Goal: Transaction & Acquisition: Obtain resource

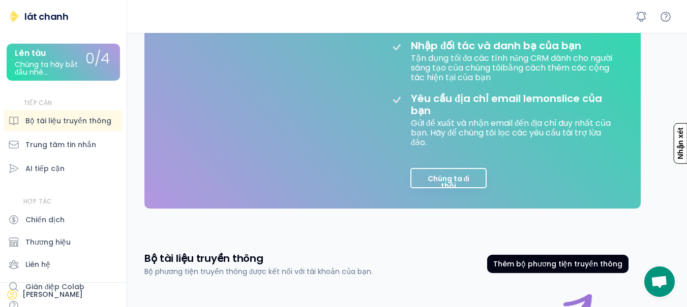
scroll to position [234, 0]
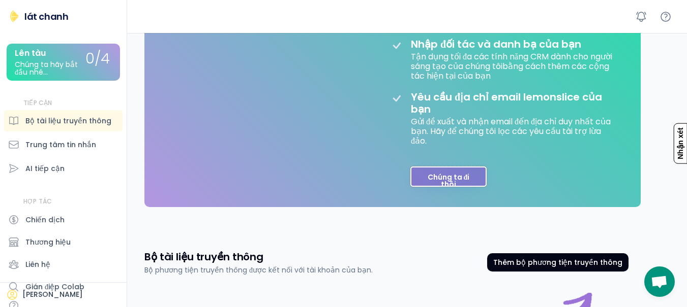
click at [453, 183] on font "Chúng ta đi thôi" at bounding box center [448, 180] width 42 height 17
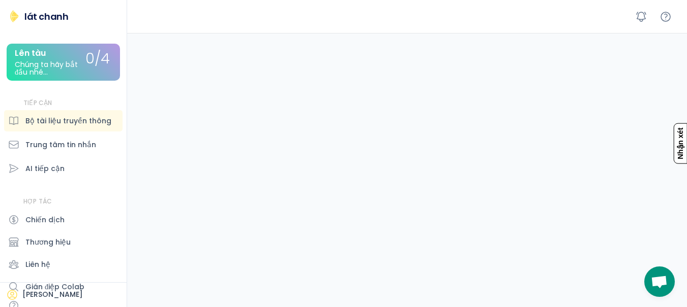
scroll to position [176, 0]
click at [77, 148] on font "Trung tâm tin nhắn" at bounding box center [60, 145] width 71 height 10
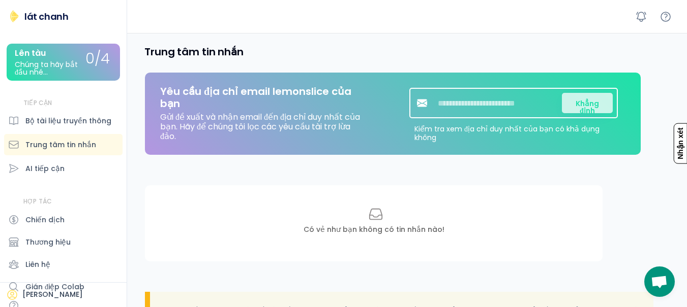
click at [54, 20] on font "lát chanh" at bounding box center [46, 16] width 44 height 13
click at [27, 15] on font "lát chanh" at bounding box center [46, 16] width 44 height 13
click at [15, 18] on img at bounding box center [14, 16] width 12 height 12
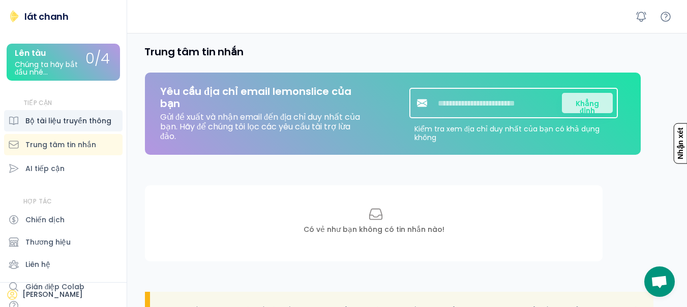
click at [87, 120] on font "Bộ tài liệu truyền thông" at bounding box center [68, 121] width 86 height 10
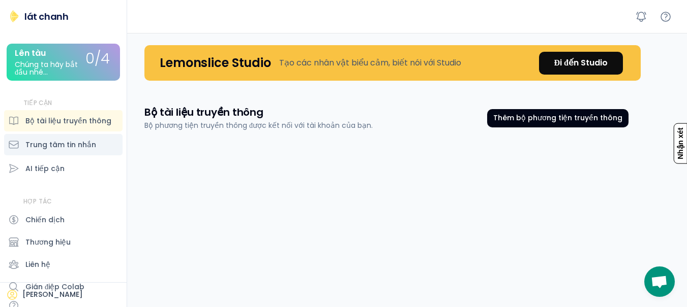
click at [86, 147] on font "Trung tâm tin nhắn" at bounding box center [60, 145] width 71 height 10
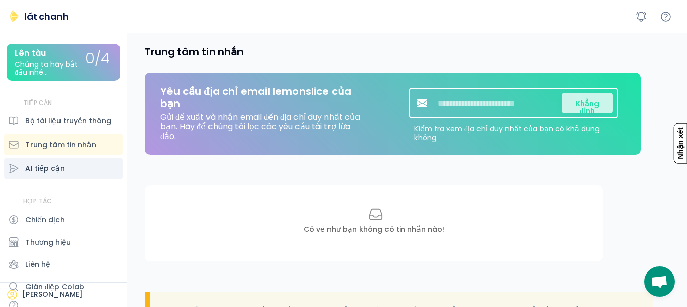
click at [73, 165] on div "AI tiếp cận" at bounding box center [63, 168] width 118 height 21
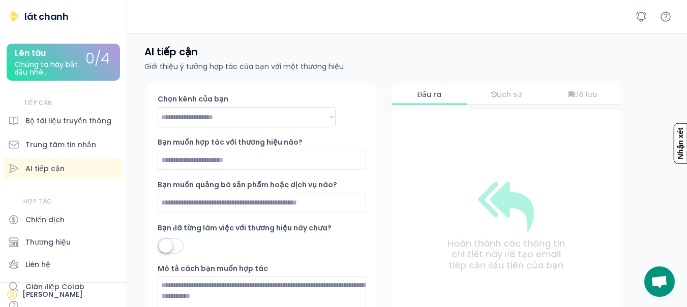
click at [48, 18] on font "lát chanh" at bounding box center [46, 16] width 44 height 13
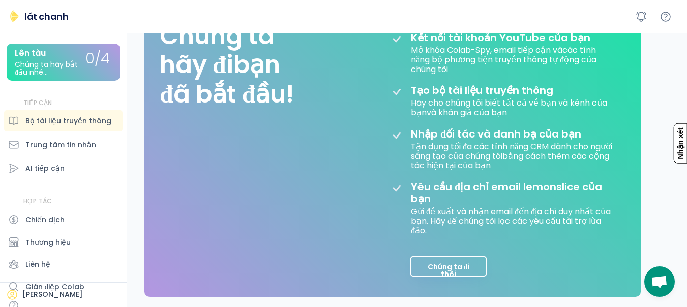
scroll to position [152, 0]
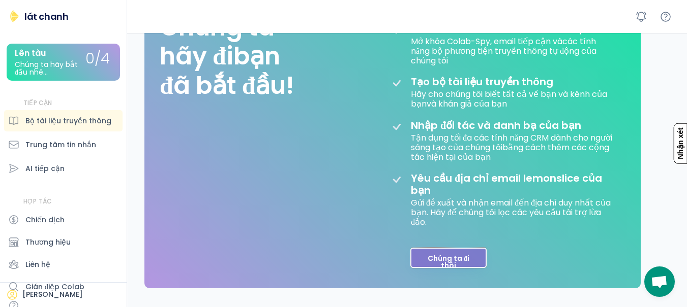
click at [427, 268] on font "Chúng ta đi thôi" at bounding box center [448, 262] width 42 height 17
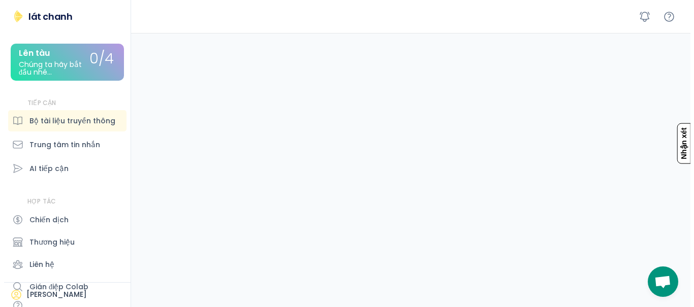
scroll to position [67, 0]
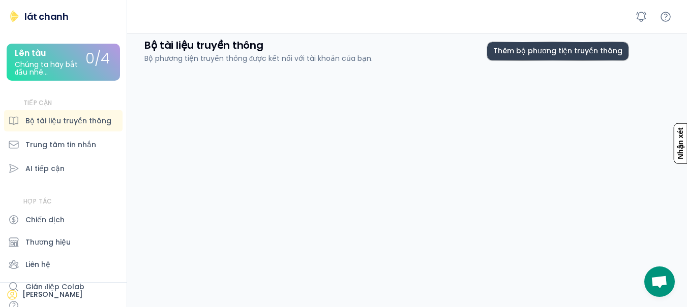
click at [568, 52] on font "Thêm bộ phương tiện truyền thông" at bounding box center [557, 51] width 129 height 10
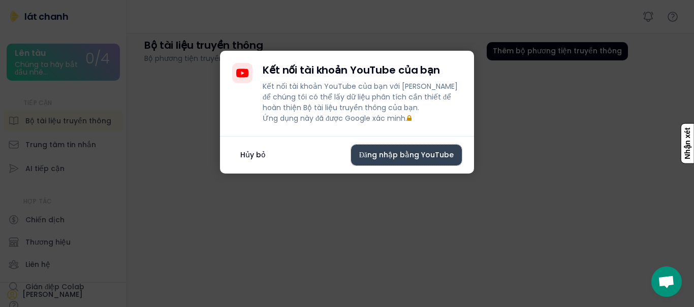
click at [384, 160] on font "Đăng nhập bằng YouTube" at bounding box center [406, 155] width 95 height 10
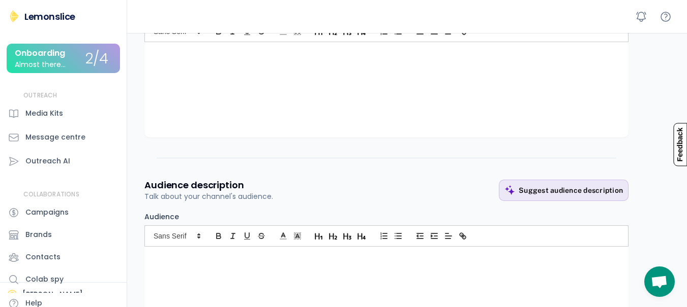
click at [60, 61] on div "Almost there..." at bounding box center [40, 65] width 51 height 8
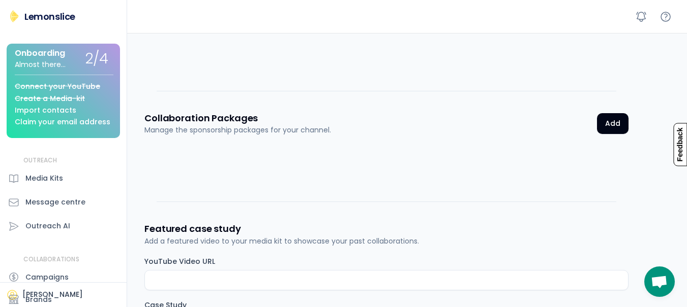
scroll to position [1169, 0]
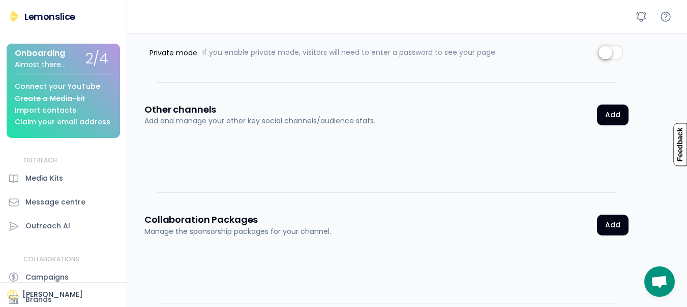
click at [61, 121] on div "Claim your email address" at bounding box center [63, 122] width 96 height 8
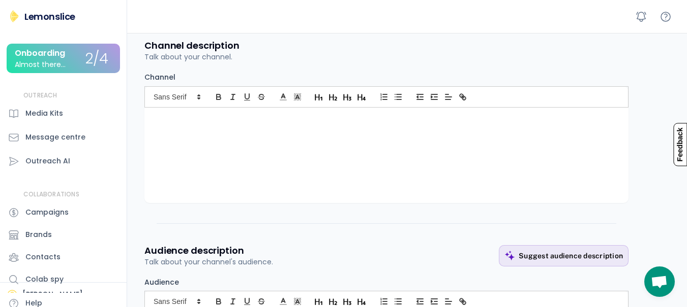
scroll to position [457, 0]
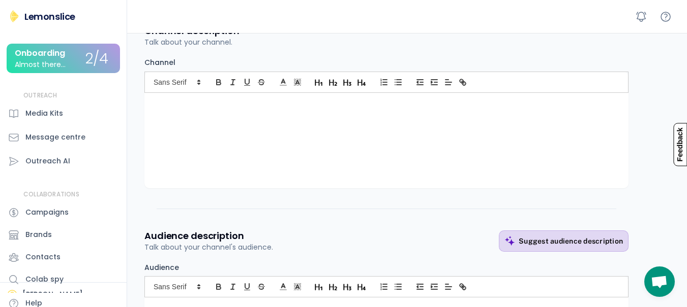
click at [530, 243] on div "Suggest audience description" at bounding box center [570, 241] width 104 height 9
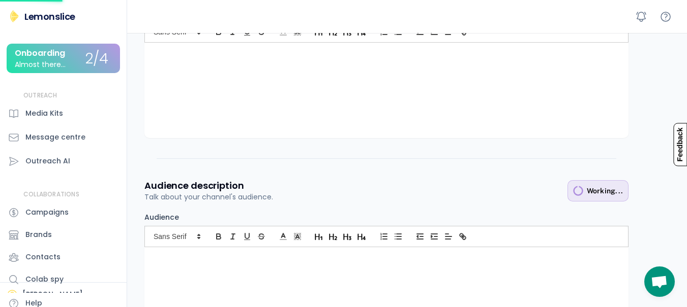
scroll to position [508, 0]
click at [655, 281] on span "Mở cuộc trò chuyện" at bounding box center [659, 283] width 17 height 14
click at [660, 288] on span "Mở cuộc trò chuyện" at bounding box center [659, 283] width 17 height 14
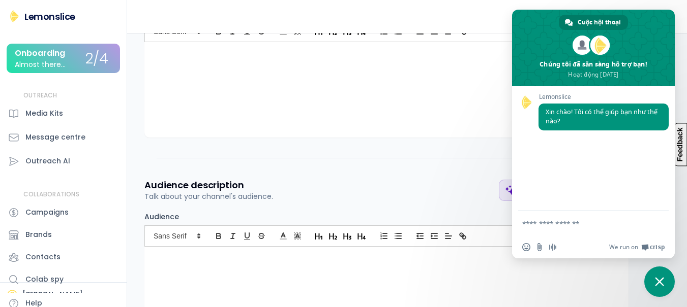
click at [660, 289] on span "Đóng cuộc trò chuyện" at bounding box center [659, 282] width 30 height 30
